Goal: Register for event/course

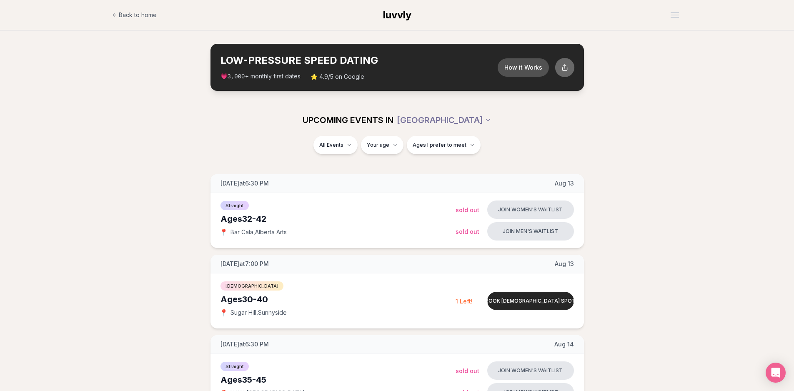
click at [563, 66] on icon at bounding box center [564, 67] width 7 height 7
click at [465, 148] on button "Ages I prefer to meet" at bounding box center [444, 145] width 74 height 18
click at [630, 133] on div "UPCOMING EVENTS IN [GEOGRAPHIC_DATA]" at bounding box center [397, 120] width 480 height 32
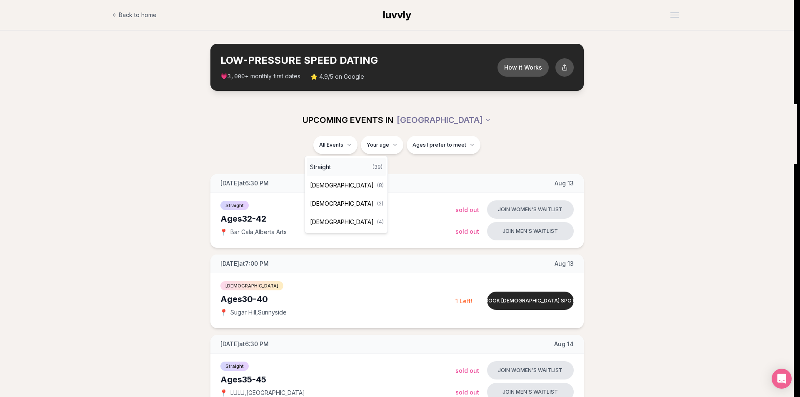
click at [336, 167] on div "Straight ( 39 )" at bounding box center [346, 167] width 79 height 18
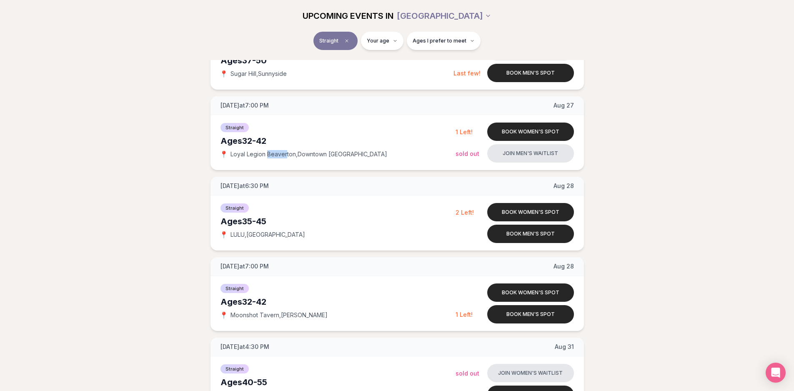
scroll to position [964, 0]
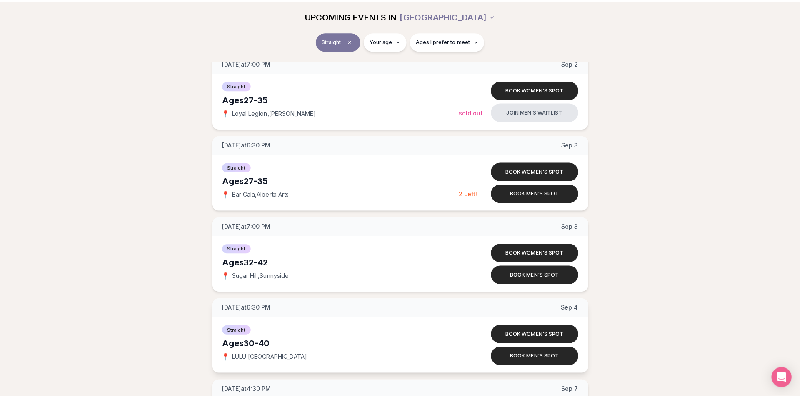
scroll to position [1297, 0]
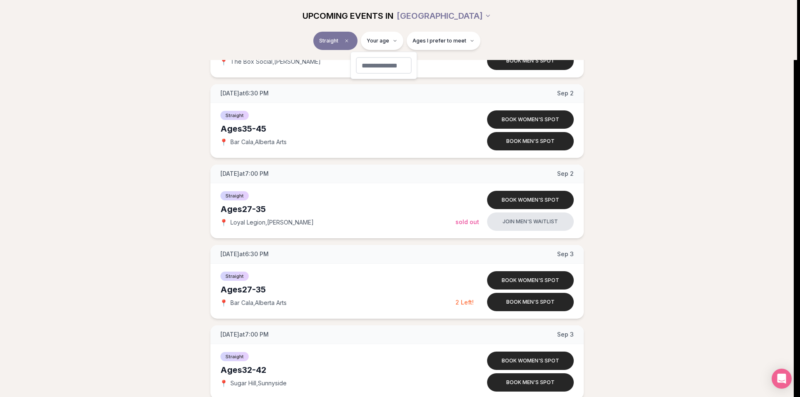
type input "**"
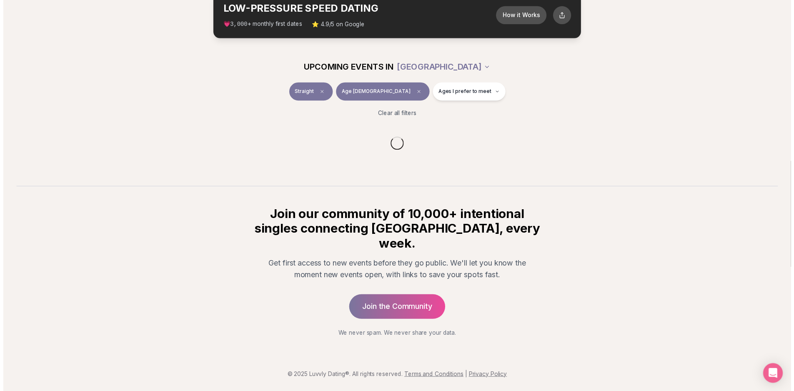
scroll to position [37, 0]
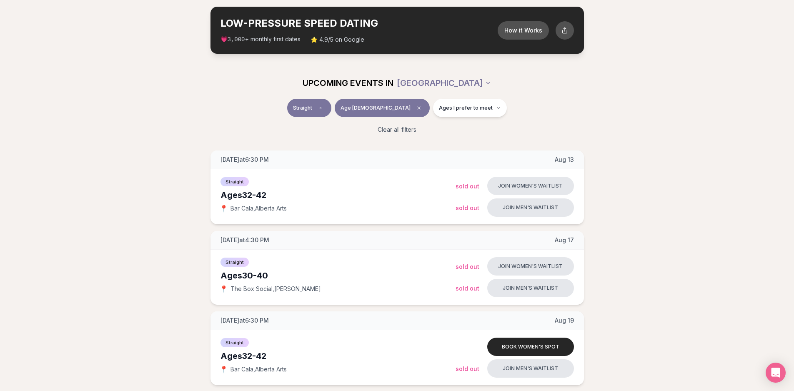
click at [634, 88] on div "UPCOMING EVENTS IN [GEOGRAPHIC_DATA]" at bounding box center [397, 83] width 480 height 32
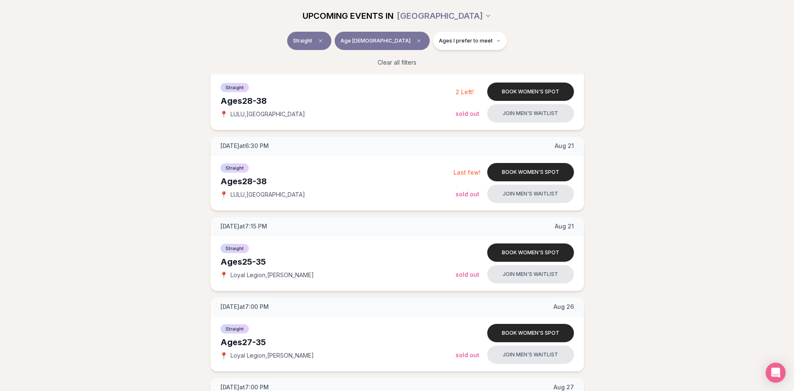
scroll to position [381, 0]
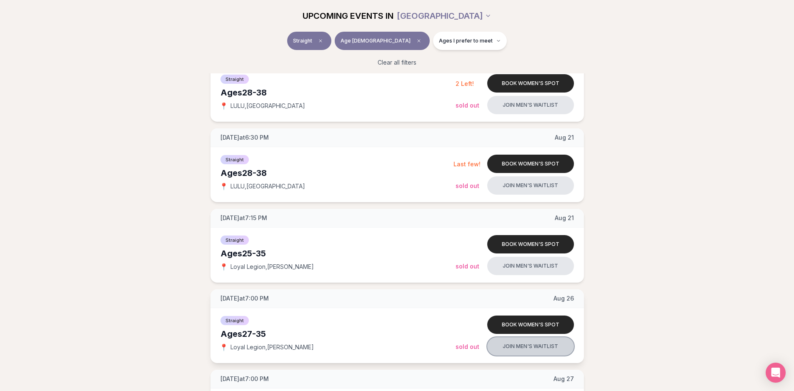
click at [512, 348] on button "Join men's waitlist" at bounding box center [530, 346] width 87 height 18
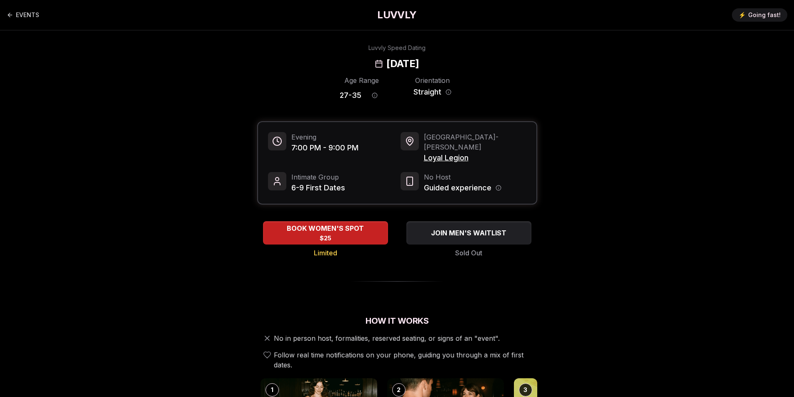
click at [449, 152] on span "Loyal Legion" at bounding box center [475, 158] width 103 height 12
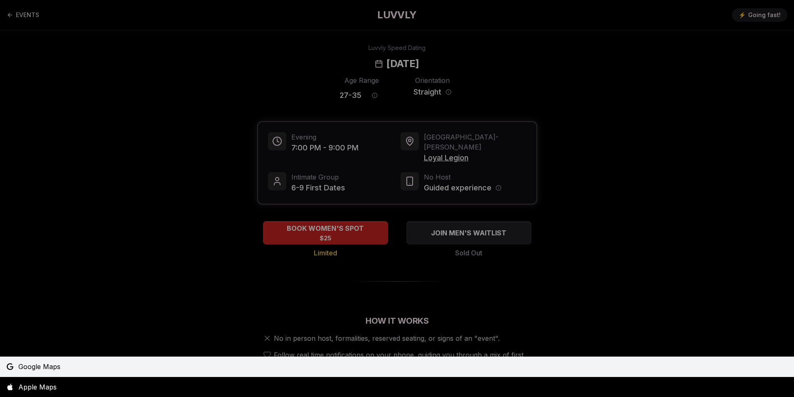
click at [52, 365] on span "Google Maps" at bounding box center [39, 367] width 42 height 10
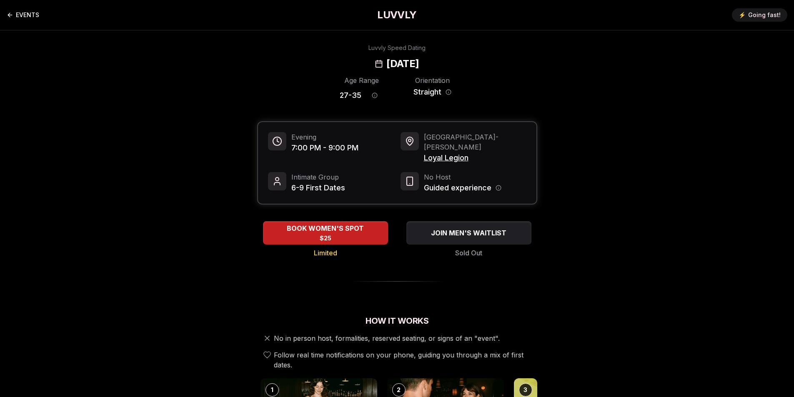
click at [36, 21] on link "EVENTS" at bounding box center [23, 15] width 33 height 17
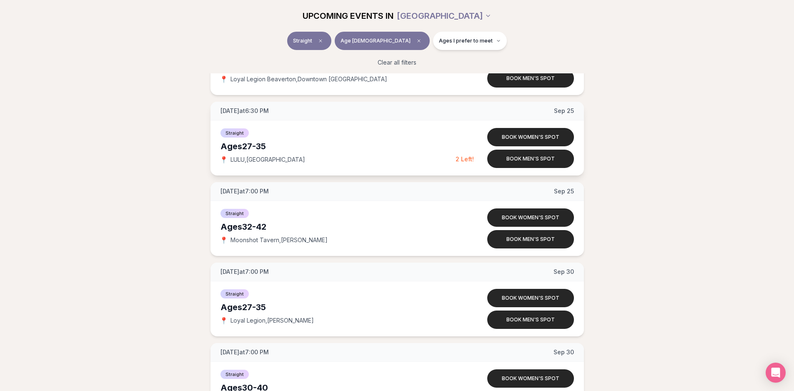
scroll to position [2001, 0]
